Goal: Complete application form

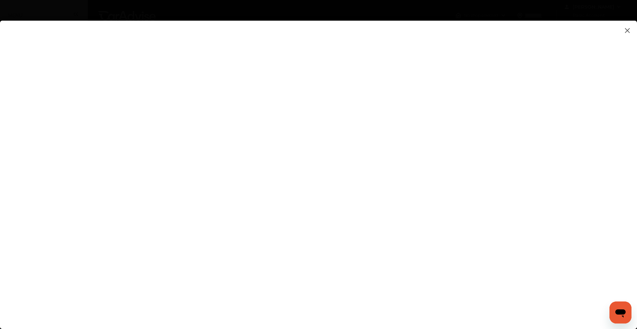
click at [408, 139] on flutter-view at bounding box center [318, 168] width 637 height 295
type input "****"
click at [403, 206] on flutter-view at bounding box center [318, 168] width 637 height 295
click at [250, 216] on flutter-view at bounding box center [318, 168] width 637 height 295
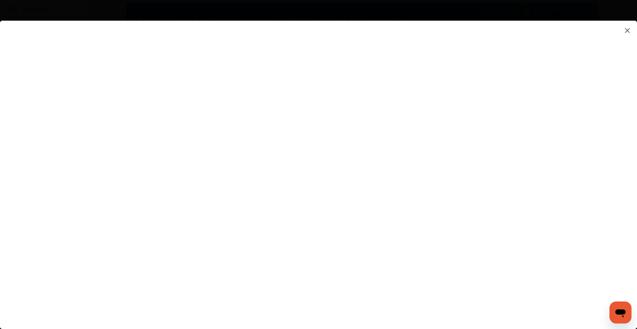
click at [415, 162] on flutter-view at bounding box center [318, 168] width 637 height 295
click at [414, 172] on flutter-view at bounding box center [318, 168] width 637 height 295
click at [418, 150] on flutter-view at bounding box center [318, 168] width 637 height 295
type textarea "**********"
click at [427, 177] on flutter-view at bounding box center [318, 168] width 637 height 295
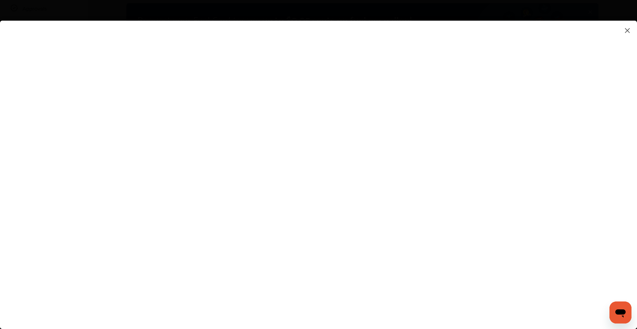
click at [358, 211] on flutter-view at bounding box center [318, 168] width 637 height 295
click at [378, 270] on flutter-view at bounding box center [318, 168] width 637 height 295
click at [533, 118] on flutter-view at bounding box center [318, 168] width 637 height 295
click at [408, 200] on flutter-view at bounding box center [318, 168] width 637 height 295
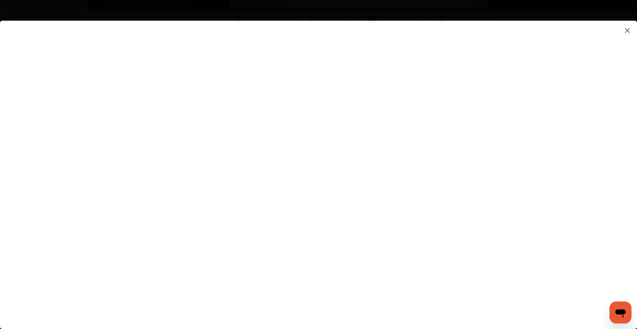
type input "**********"
click at [349, 195] on flutter-view at bounding box center [318, 168] width 637 height 295
click at [534, 81] on flutter-view at bounding box center [318, 168] width 637 height 295
click at [349, 149] on flutter-view at bounding box center [318, 168] width 637 height 295
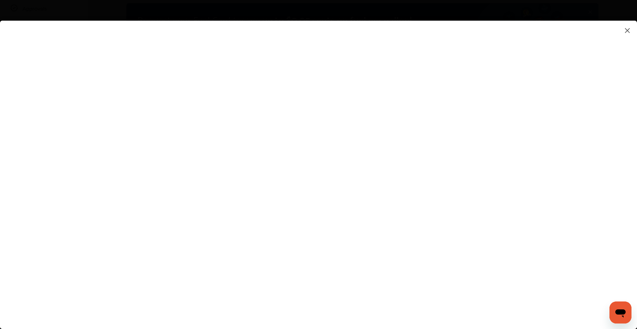
click at [414, 286] on flutter-view at bounding box center [318, 168] width 637 height 295
click at [430, 208] on flutter-view at bounding box center [318, 168] width 637 height 295
click at [339, 226] on flutter-view at bounding box center [318, 168] width 637 height 295
click at [417, 79] on flutter-view at bounding box center [318, 168] width 637 height 295
click at [393, 114] on flutter-view at bounding box center [318, 168] width 637 height 295
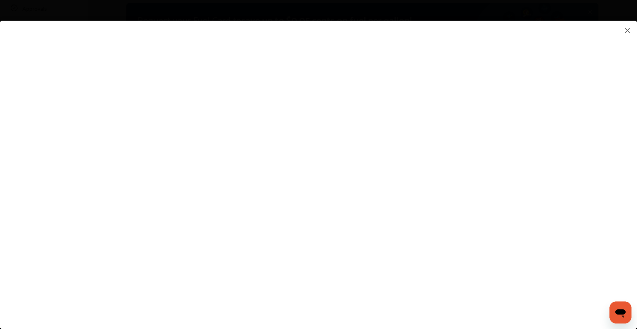
click at [401, 97] on input at bounding box center [449, 100] width 143 height 9
type input "*********"
click at [414, 142] on flutter-view at bounding box center [318, 168] width 637 height 295
click at [412, 179] on flutter-view at bounding box center [318, 168] width 637 height 295
click at [527, 190] on flutter-view at bounding box center [318, 168] width 637 height 295
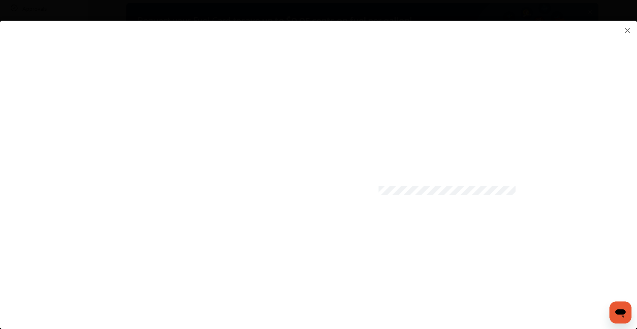
click at [527, 191] on flutter-view at bounding box center [318, 168] width 637 height 295
click at [344, 208] on flutter-view at bounding box center [318, 168] width 637 height 295
click at [451, 293] on flutter-view at bounding box center [318, 168] width 637 height 295
